Goal: Task Accomplishment & Management: Manage account settings

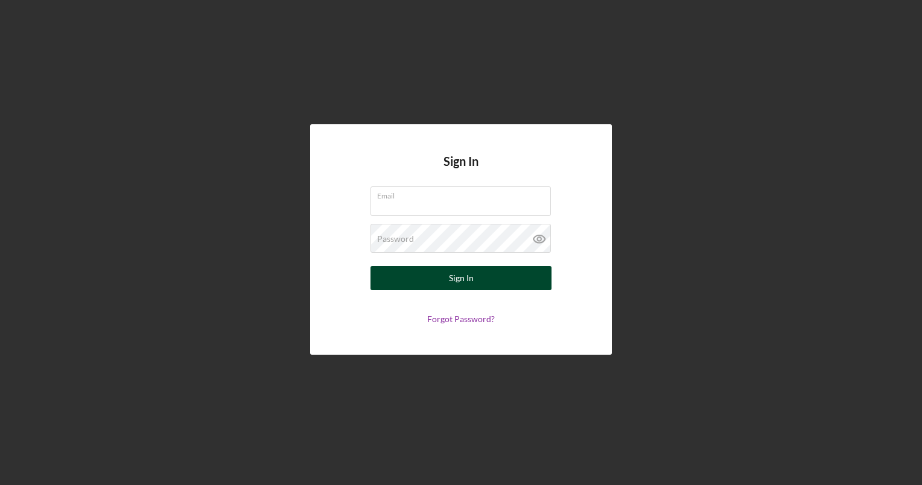
type input "[EMAIL_ADDRESS][DOMAIN_NAME]"
click at [422, 278] on button "Sign In" at bounding box center [460, 278] width 181 height 24
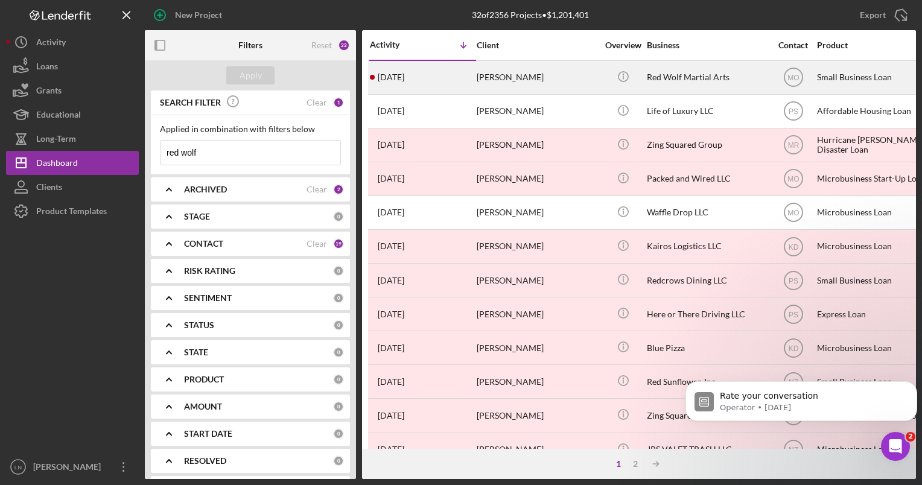
click at [722, 69] on div "Red Wolf Martial Arts" at bounding box center [707, 78] width 121 height 32
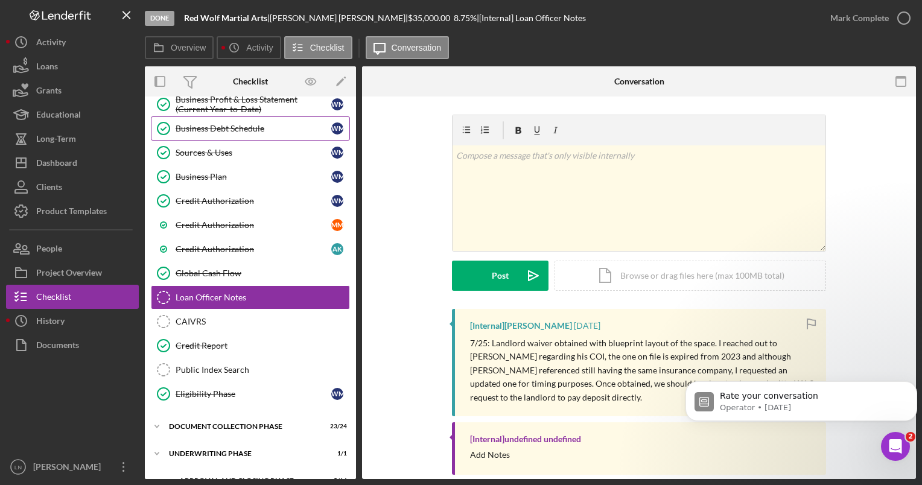
scroll to position [403, 0]
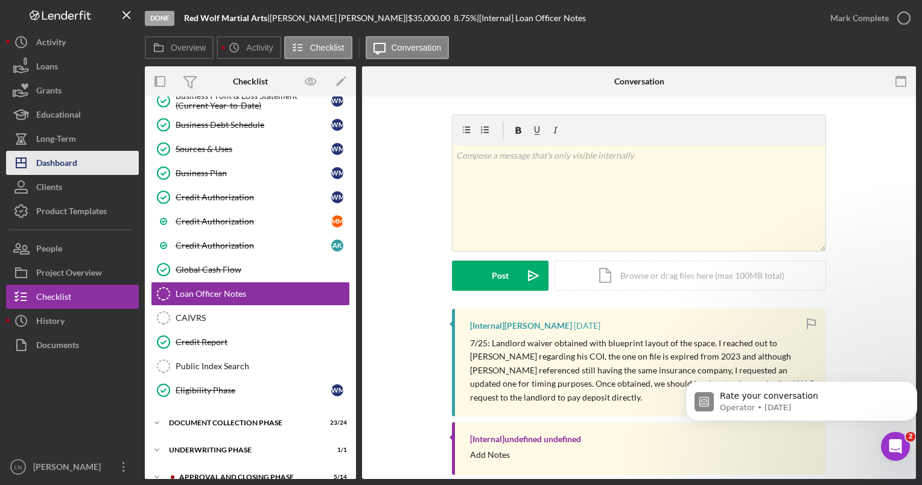
click at [92, 169] on button "Icon/Dashboard Dashboard" at bounding box center [72, 163] width 133 height 24
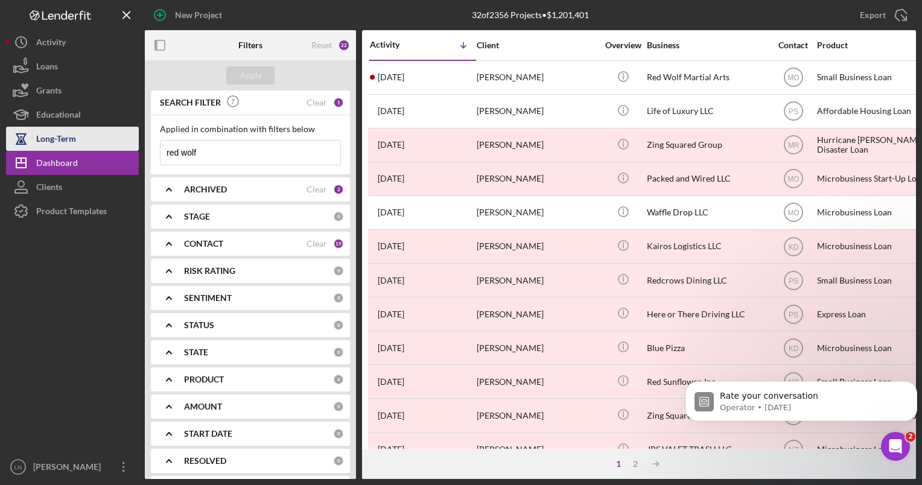
drag, startPoint x: 202, startPoint y: 156, endPoint x: 125, endPoint y: 148, distance: 77.1
click at [125, 148] on div "New Project 32 of 2356 Projects • $1,201,401 red wolf Export Icon/Export Filter…" at bounding box center [461, 239] width 910 height 479
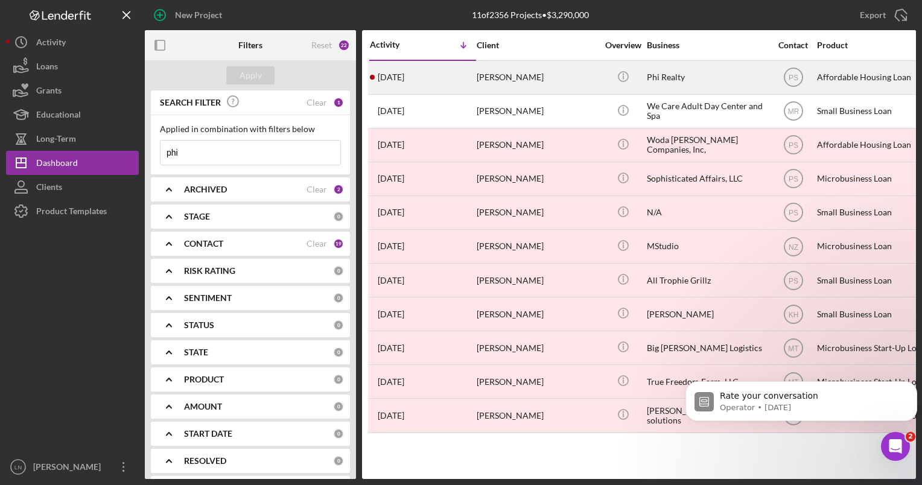
type input "phi"
click at [669, 81] on div "Phi Realty" at bounding box center [707, 78] width 121 height 32
